Goal: Book appointment/travel/reservation

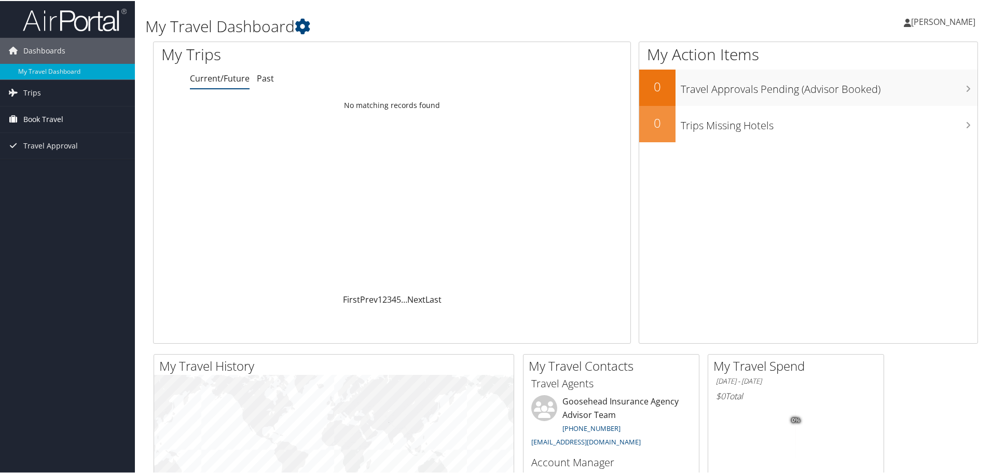
click at [34, 119] on span "Book Travel" at bounding box center [43, 118] width 40 height 26
click at [41, 171] on link "Book/Manage Online Trips" at bounding box center [67, 170] width 135 height 16
